Goal: Check status: Check status

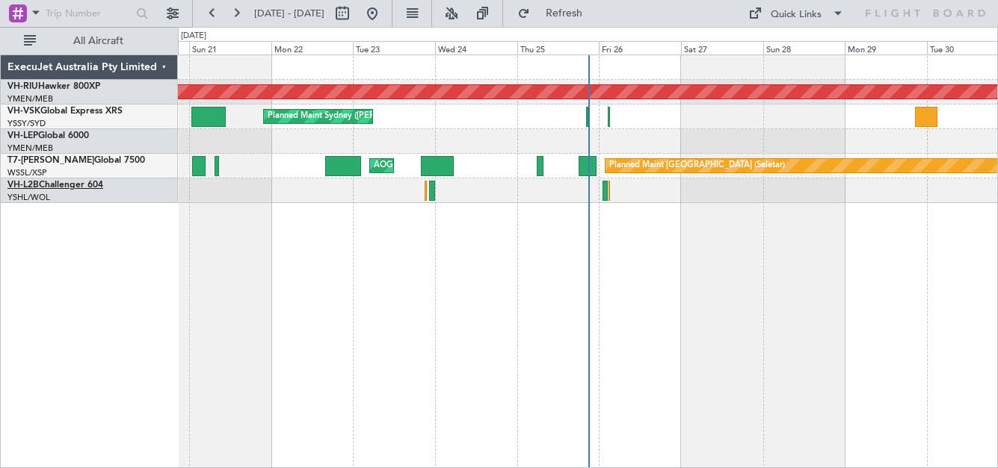
click at [40, 183] on link "VH-L2B Challenger 604" at bounding box center [55, 185] width 96 height 9
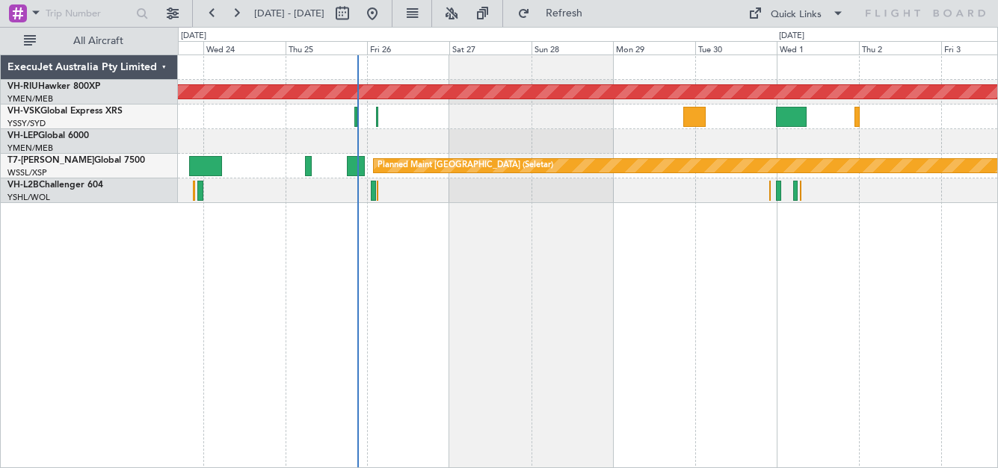
click at [475, 112] on div "Planned Maint [GEOGRAPHIC_DATA] ([GEOGRAPHIC_DATA]) Planned Maint Sydney ([PERS…" at bounding box center [587, 129] width 819 height 148
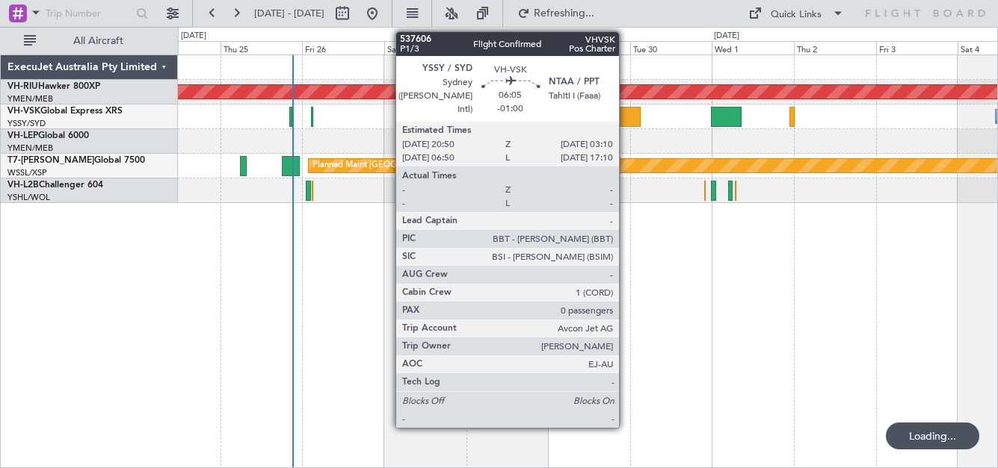
click at [625, 111] on div at bounding box center [629, 117] width 22 height 20
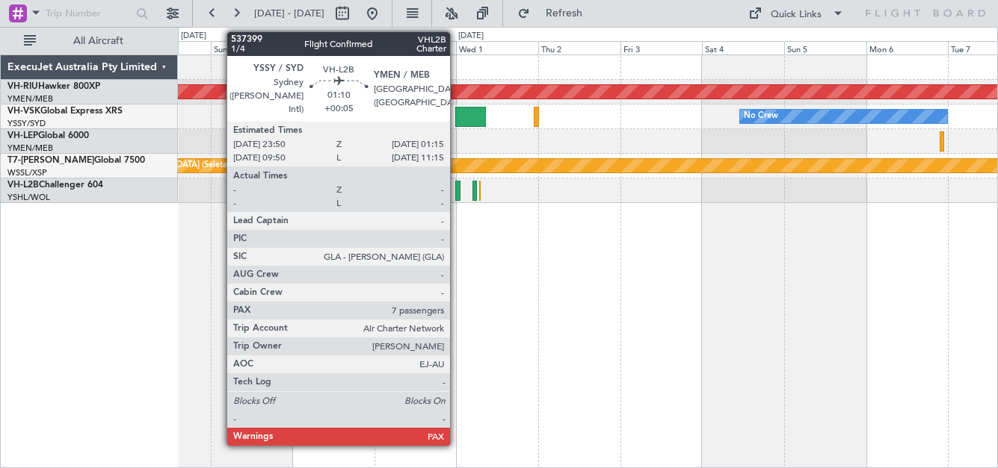
click at [457, 191] on div at bounding box center [457, 191] width 5 height 20
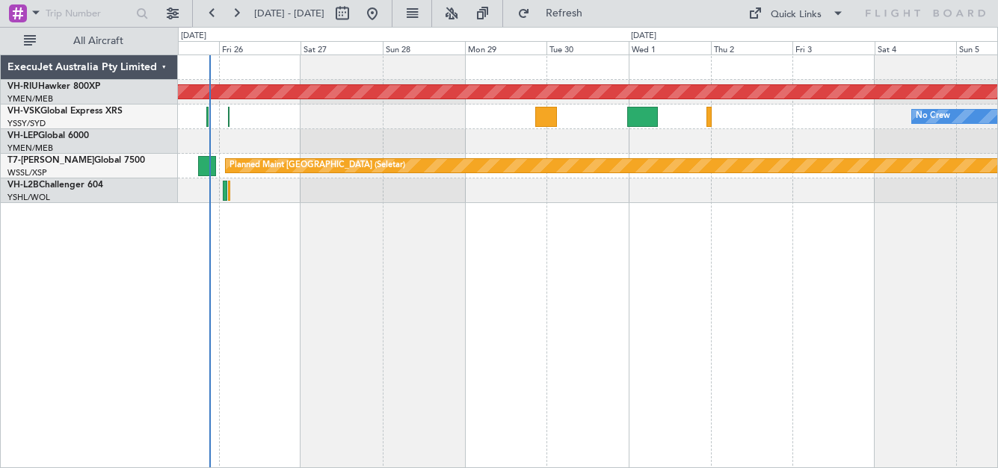
click at [383, 186] on div at bounding box center [587, 191] width 819 height 25
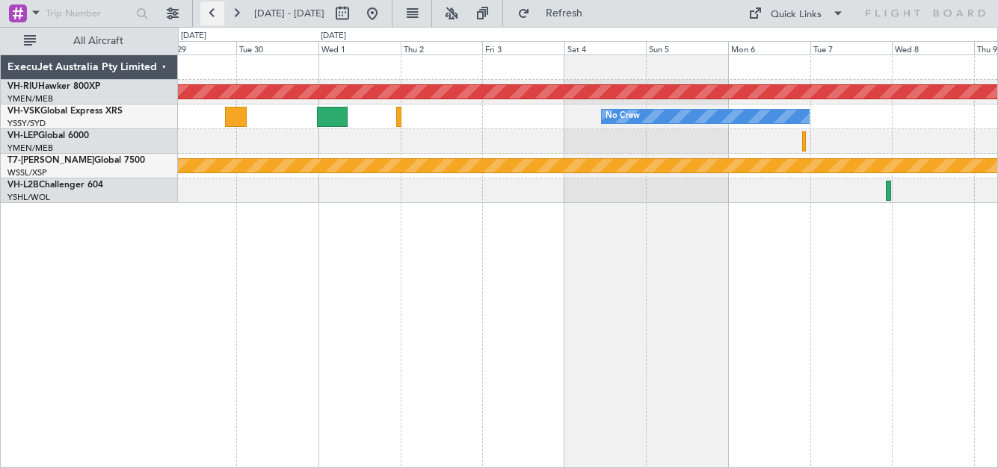
click at [206, 14] on button at bounding box center [212, 13] width 24 height 24
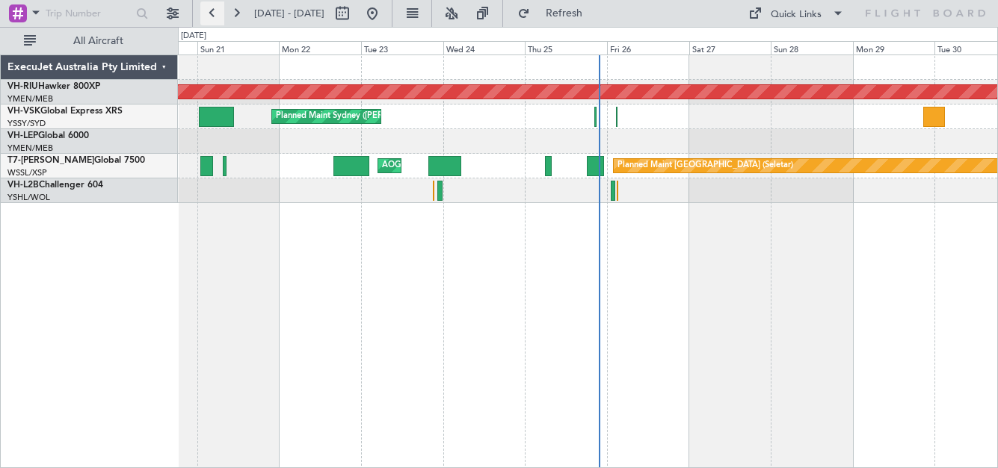
click at [206, 14] on button at bounding box center [212, 13] width 24 height 24
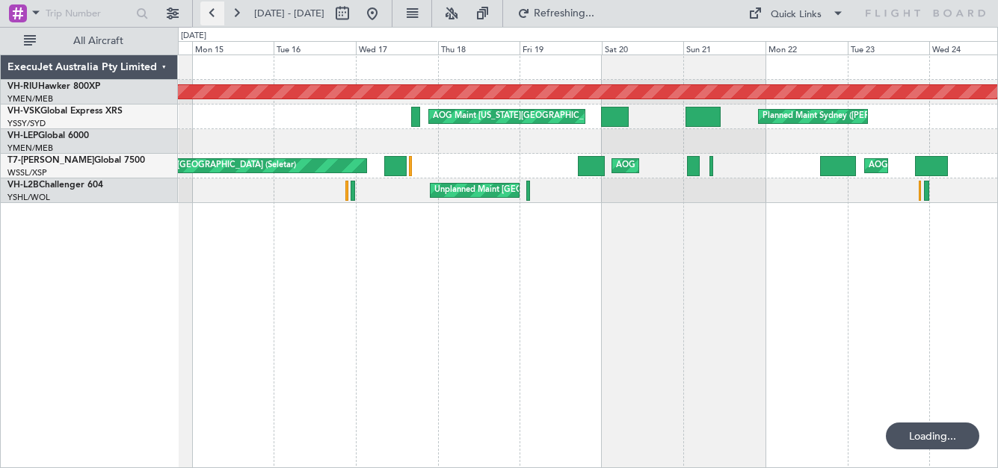
click at [206, 14] on button at bounding box center [212, 13] width 24 height 24
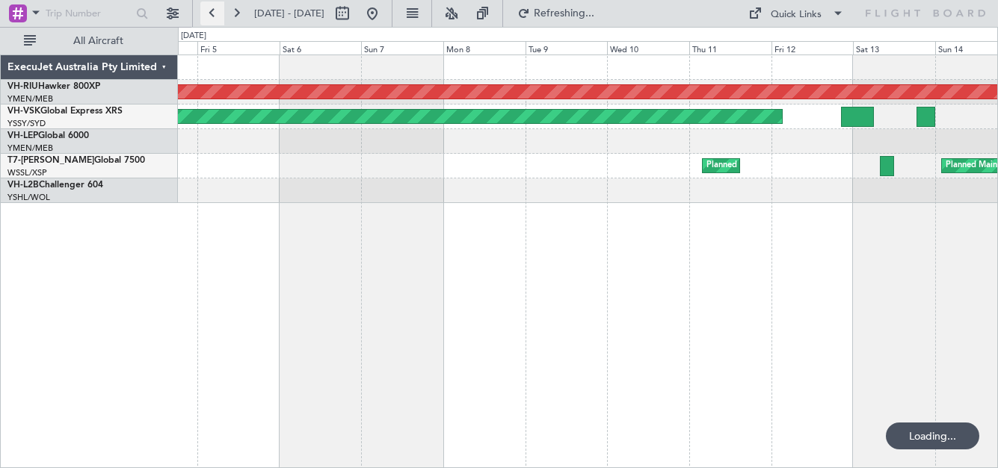
click at [206, 14] on button at bounding box center [212, 13] width 24 height 24
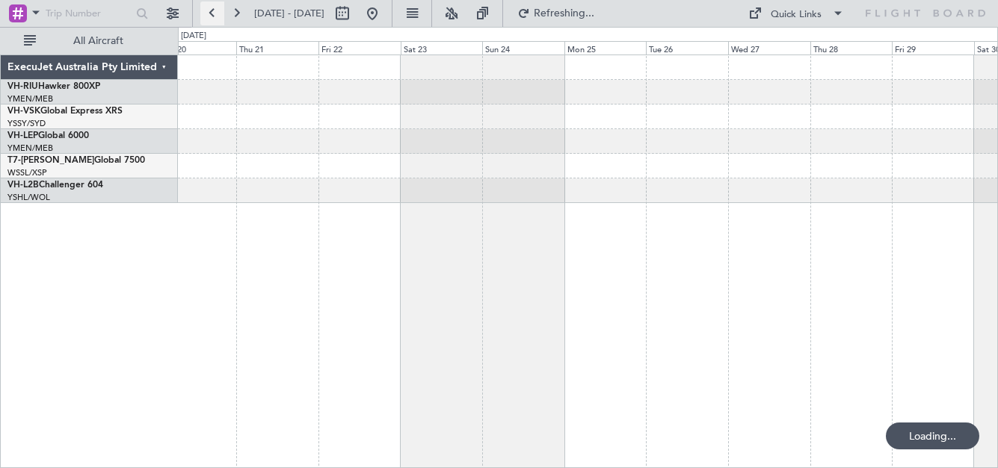
click at [206, 14] on button at bounding box center [212, 13] width 24 height 24
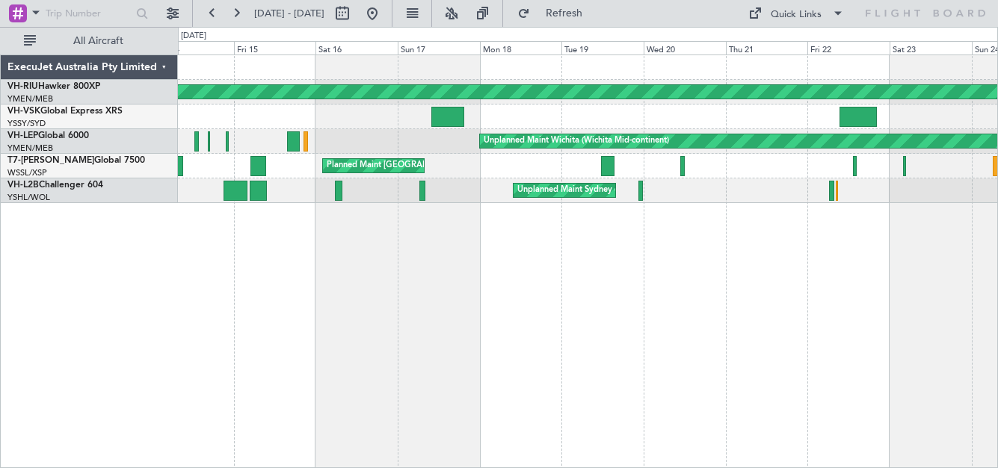
click at [321, 193] on div "Unplanned Maint Sydney (Kingsford Smith Intl)" at bounding box center [587, 191] width 819 height 25
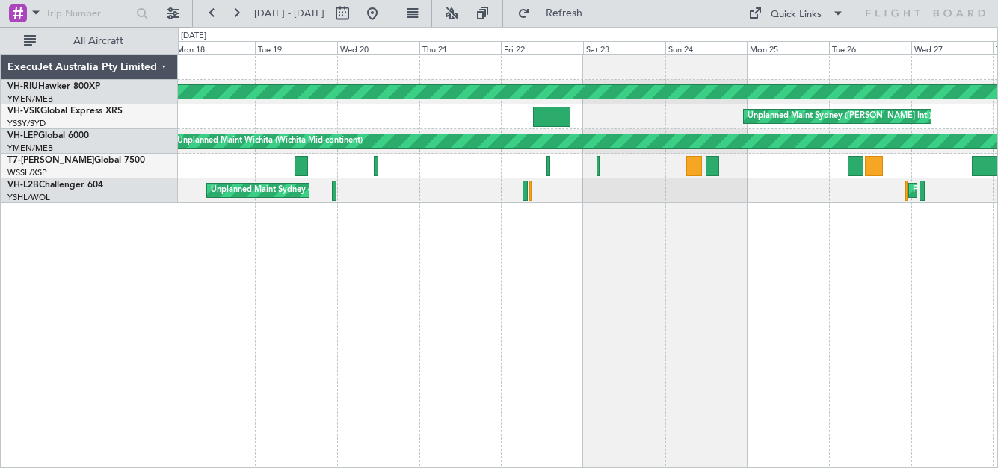
click at [652, 205] on div "Planned Maint Melbourne (Essendon) Unplanned Maint Sydney (Kingsford Smith Intl…" at bounding box center [588, 262] width 820 height 414
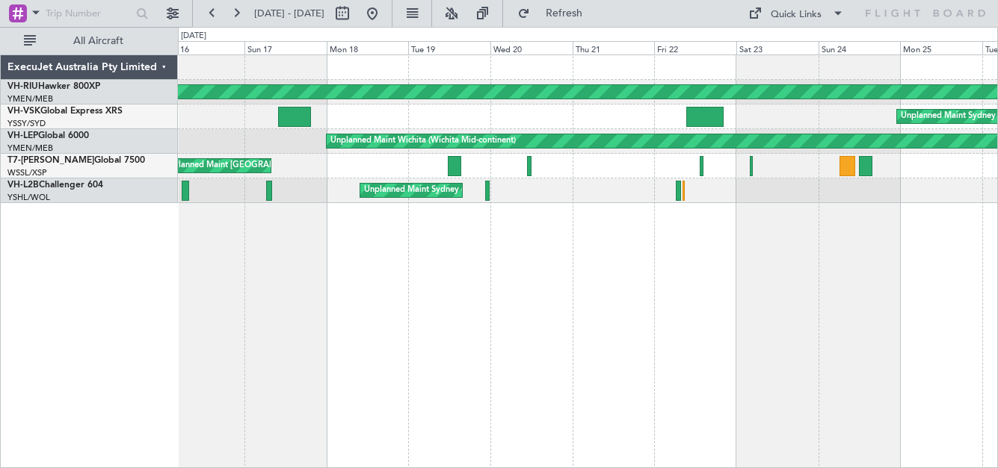
click at [681, 189] on div "Unplanned Maint Sydney (Kingsford Smith Intl) Planned Maint Sydney (Kingsford S…" at bounding box center [587, 191] width 819 height 25
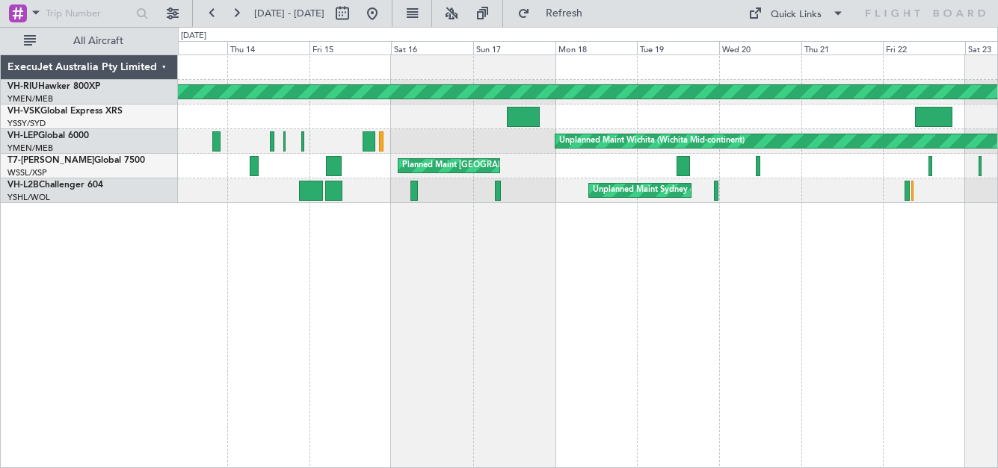
click at [532, 191] on div "Unplanned Maint Sydney (Kingsford Smith Intl)" at bounding box center [587, 191] width 819 height 25
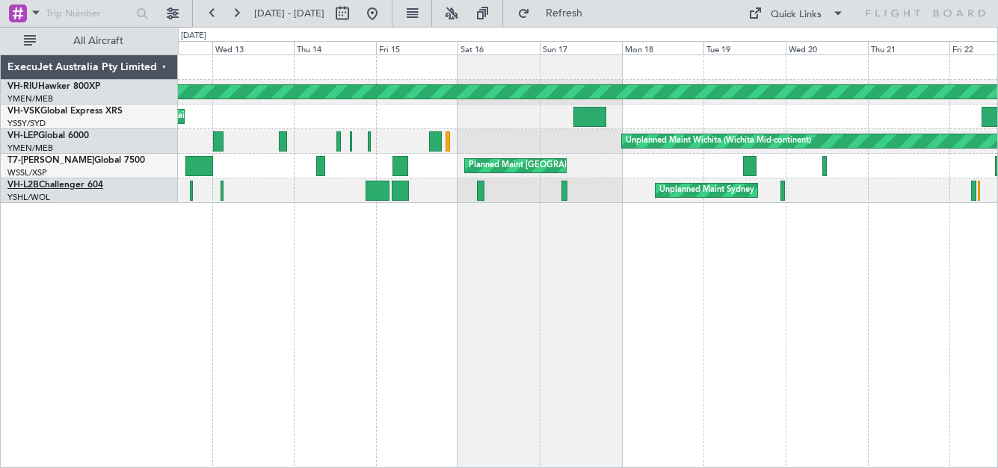
click at [81, 185] on link "VH-L2B Challenger 604" at bounding box center [55, 185] width 96 height 9
